Goal: Share content

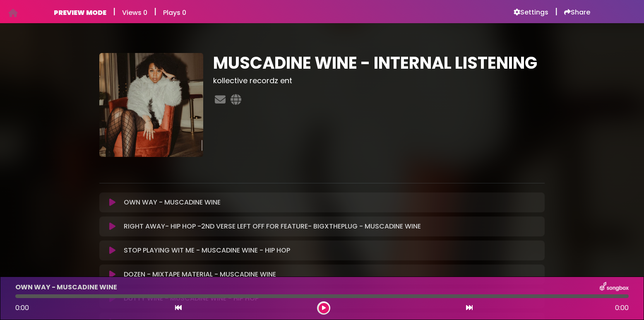
scroll to position [23, 0]
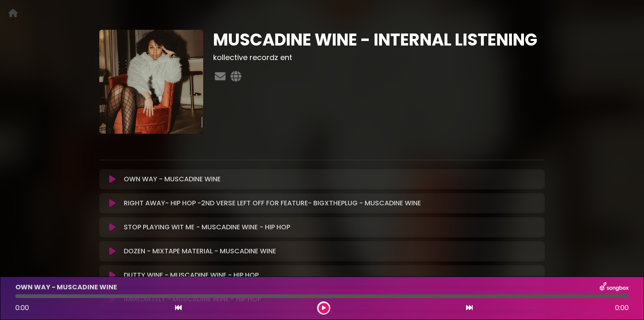
click at [111, 179] on icon at bounding box center [112, 179] width 6 height 8
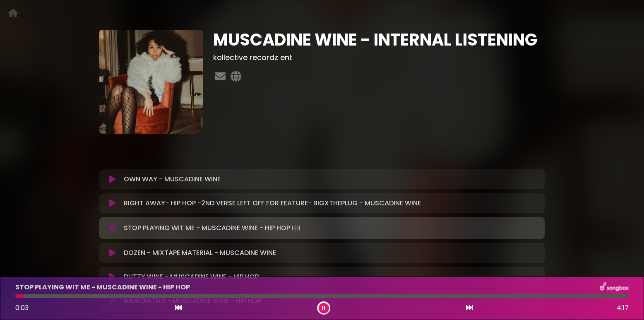
click at [113, 228] on icon at bounding box center [112, 228] width 5 height 8
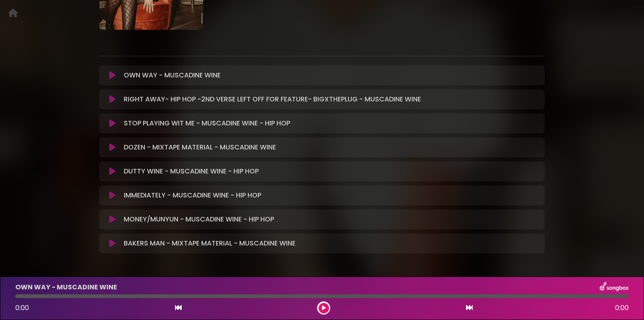
scroll to position [157, 0]
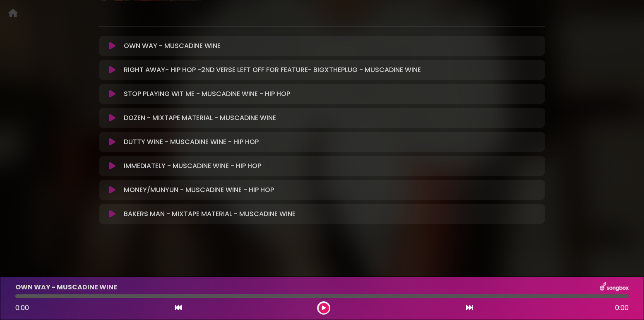
click at [110, 45] on icon at bounding box center [112, 46] width 6 height 8
click at [113, 46] on icon at bounding box center [112, 46] width 6 height 8
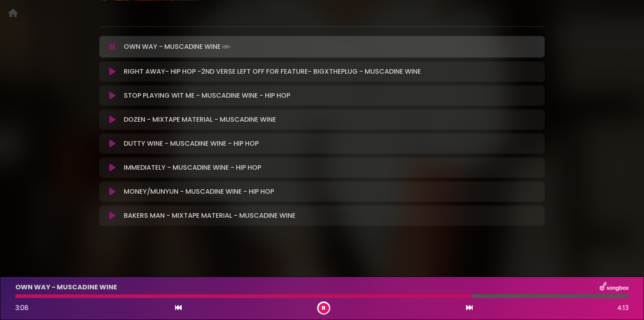
scroll to position [158, 0]
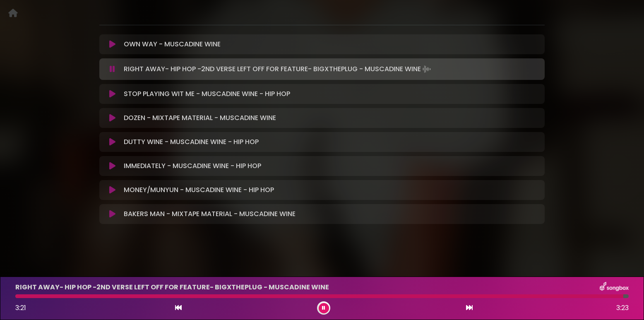
click at [113, 68] on icon at bounding box center [112, 69] width 5 height 8
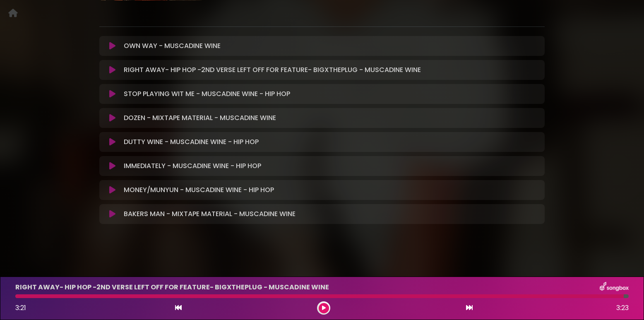
scroll to position [157, 0]
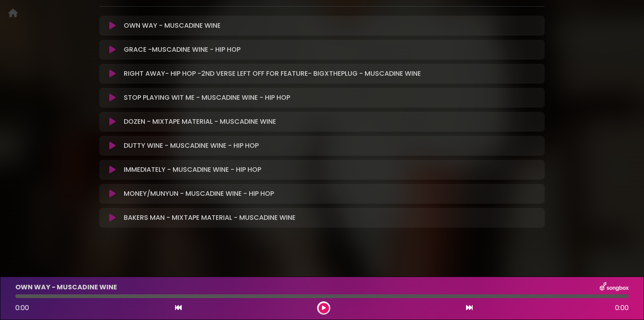
scroll to position [178, 0]
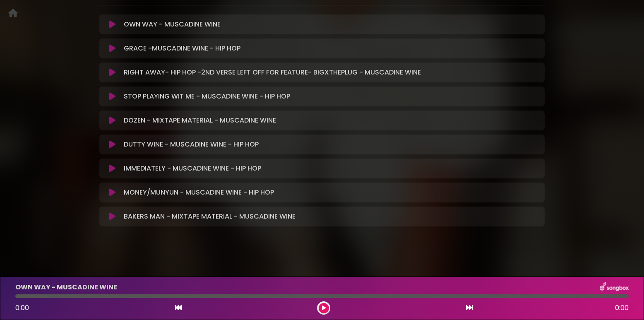
click at [112, 45] on icon at bounding box center [112, 48] width 6 height 8
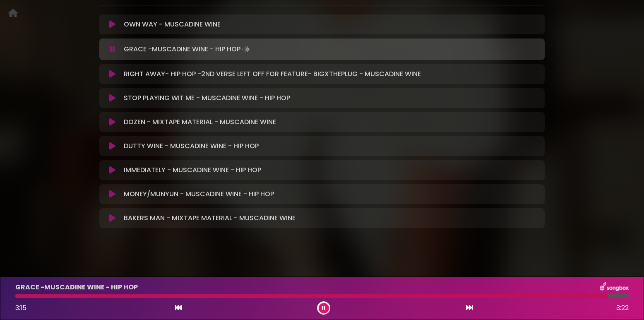
scroll to position [170, 0]
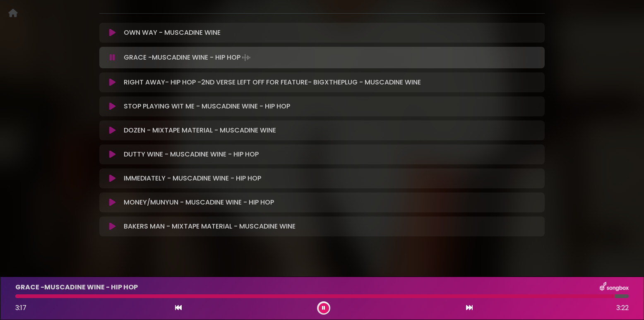
click at [108, 154] on button at bounding box center [112, 154] width 16 height 8
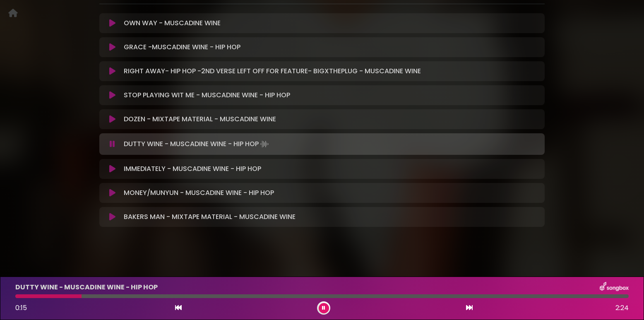
scroll to position [182, 0]
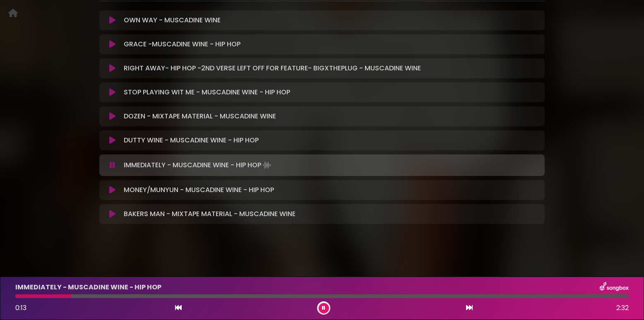
click at [112, 188] on icon at bounding box center [112, 190] width 6 height 8
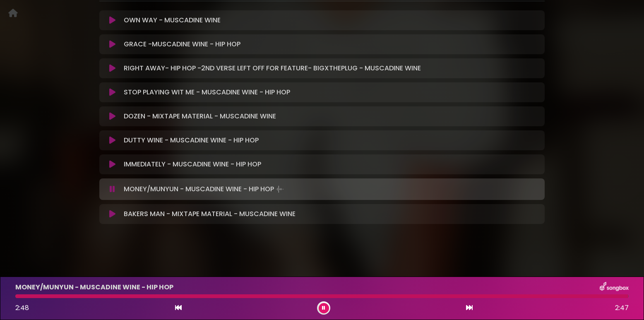
scroll to position [181, 0]
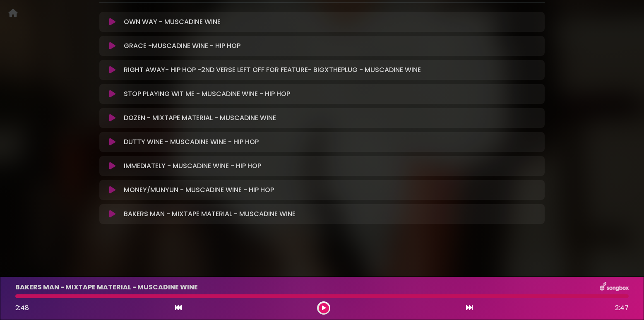
click at [111, 141] on icon at bounding box center [112, 142] width 6 height 8
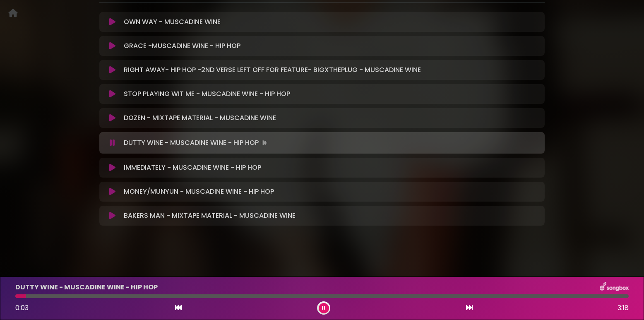
drag, startPoint x: 112, startPoint y: 142, endPoint x: 113, endPoint y: 149, distance: 6.7
click at [112, 142] on icon at bounding box center [112, 143] width 5 height 8
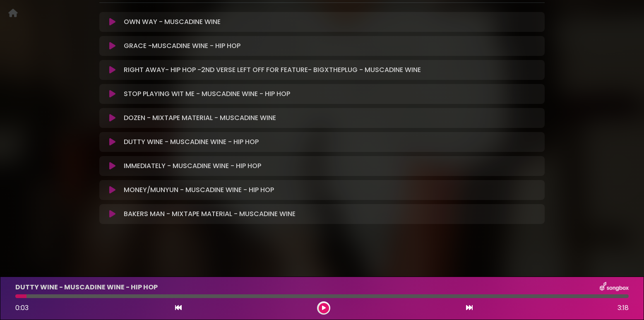
click at [111, 212] on icon at bounding box center [112, 214] width 6 height 8
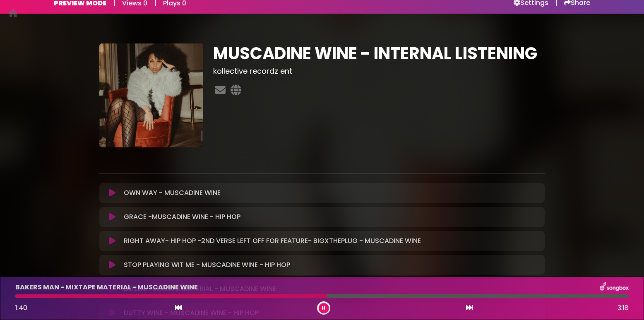
scroll to position [0, 0]
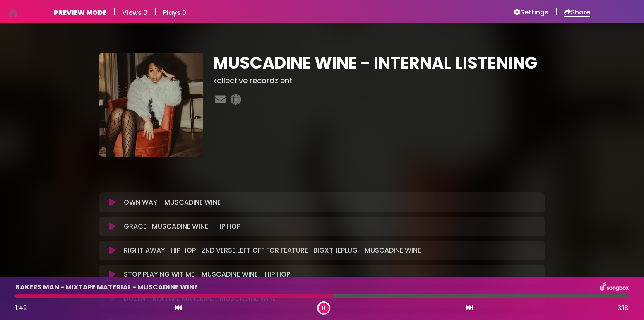
click at [578, 12] on h6 "Share" at bounding box center [577, 12] width 26 height 8
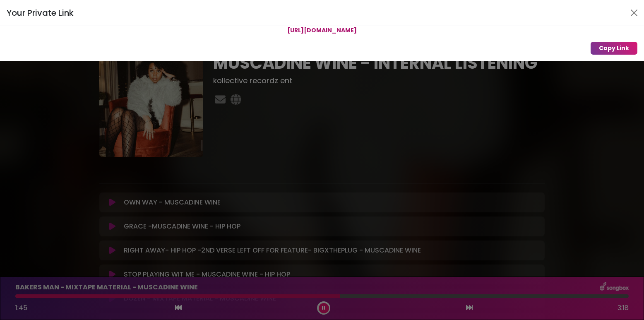
drag, startPoint x: 425, startPoint y: 31, endPoint x: 230, endPoint y: 24, distance: 194.8
click at [229, 24] on div "Your Private Link https://songbox.com/s/81a71d32-801e-4df9-9cd7-cf2ab429c9a1 Co…" at bounding box center [322, 30] width 644 height 61
copy div "[URL][DOMAIN_NAME]"
